Goal: Download file/media

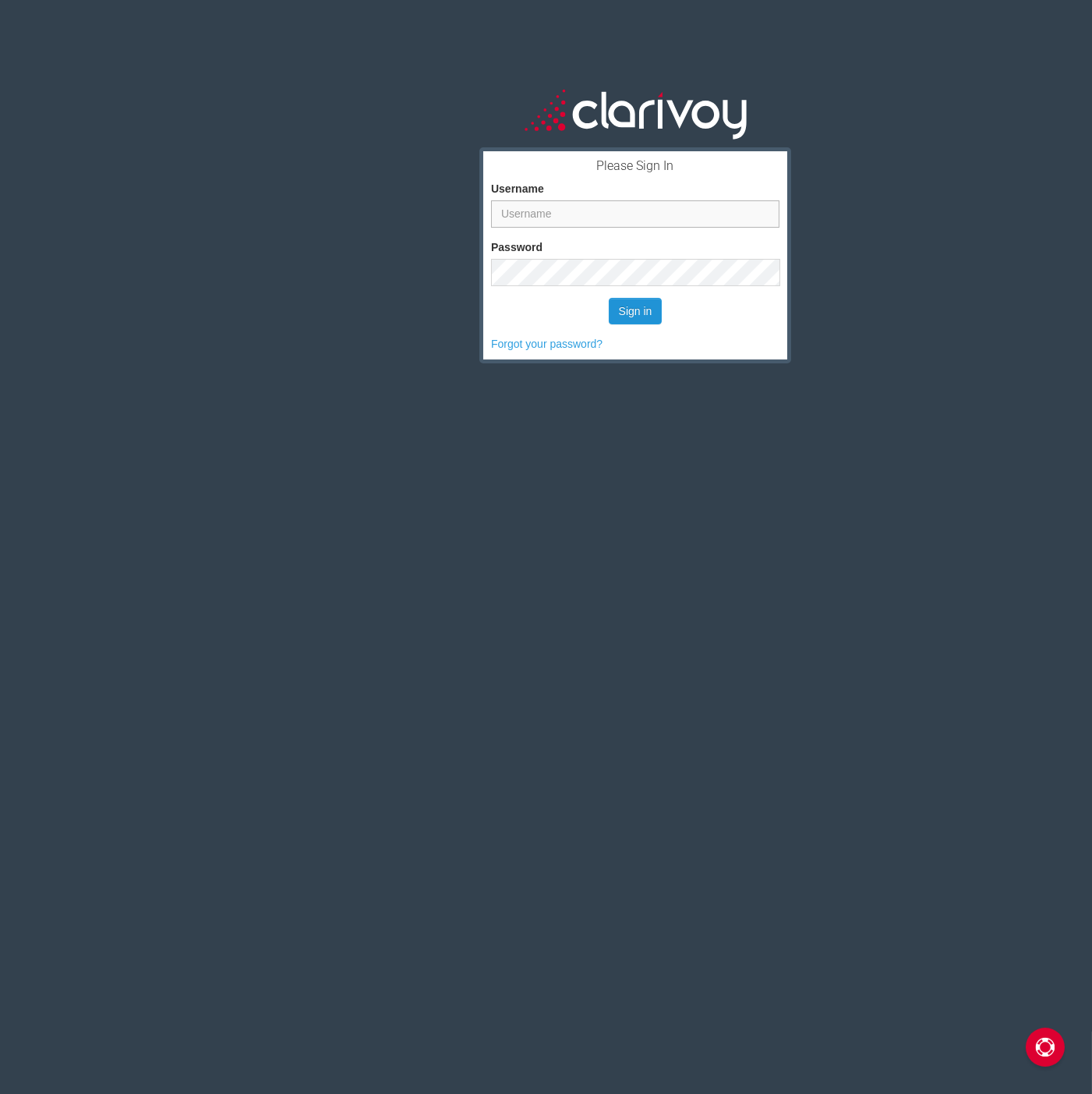
type input "ahousley"
click at [620, 305] on button "Sign in" at bounding box center [636, 311] width 54 height 27
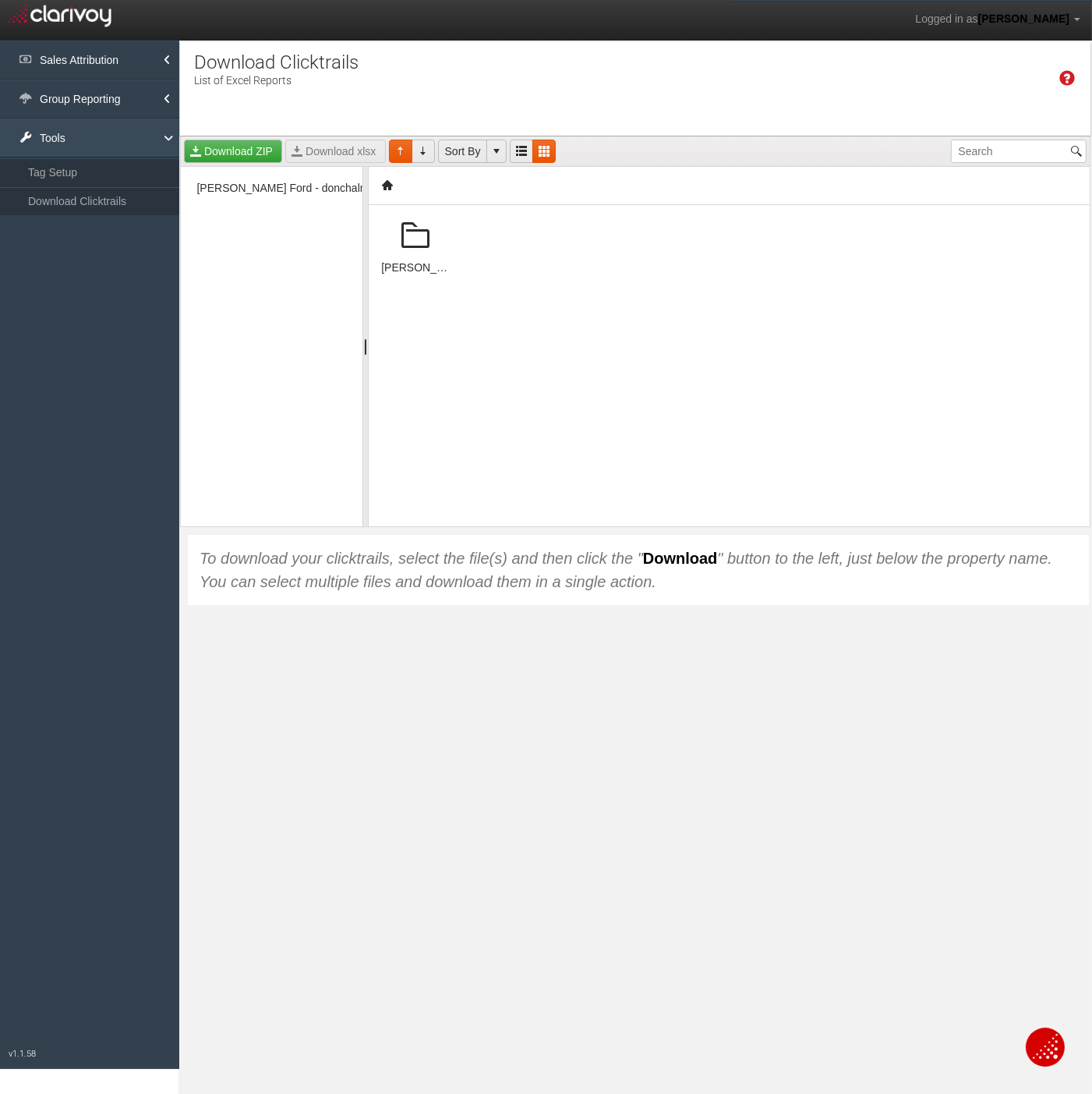
click at [154, 131] on link "Tools" at bounding box center [90, 137] width 179 height 39
click at [107, 196] on link "Download Clicktrails" at bounding box center [90, 201] width 179 height 28
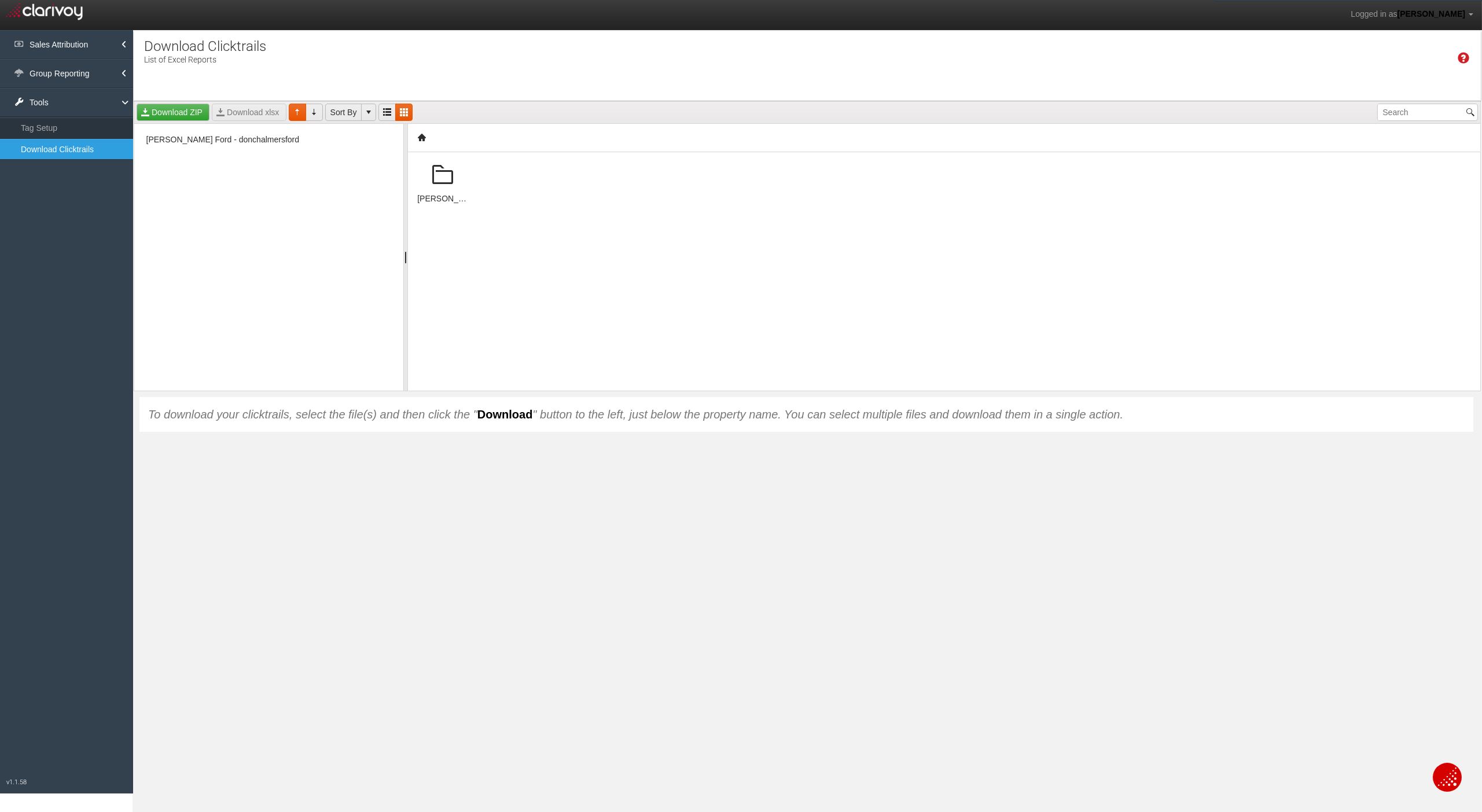
click at [442, 178] on span at bounding box center [443, 175] width 28 height 28
click at [166, 150] on span "Chalmers Ford" at bounding box center [189, 153] width 73 height 13
click at [176, 160] on span "2025" at bounding box center [174, 166] width 24 height 13
click at [654, 187] on span at bounding box center [651, 175] width 28 height 28
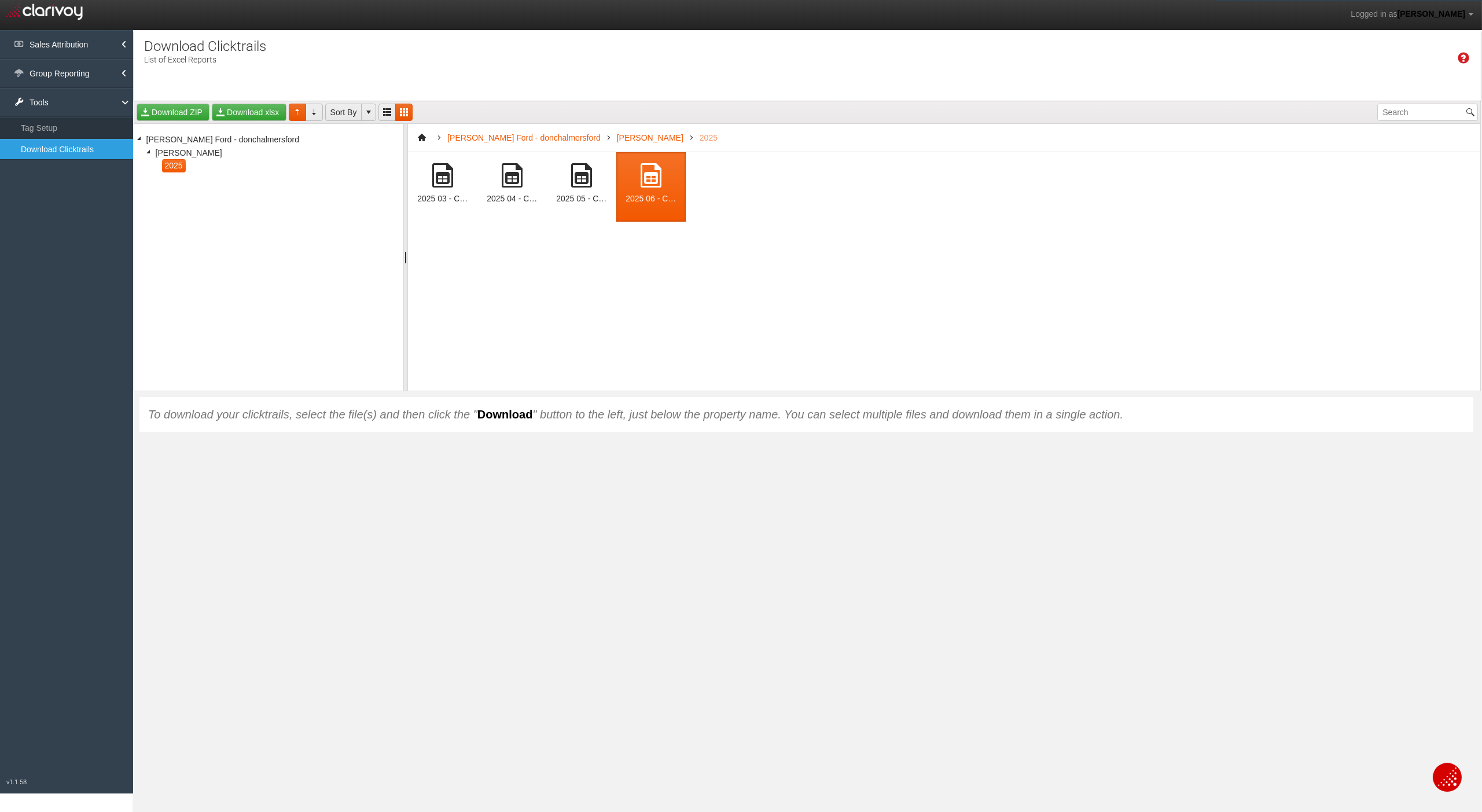
click at [654, 187] on span at bounding box center [651, 175] width 28 height 28
click at [257, 109] on link "Download xlsx" at bounding box center [249, 112] width 74 height 17
